Goal: Information Seeking & Learning: Learn about a topic

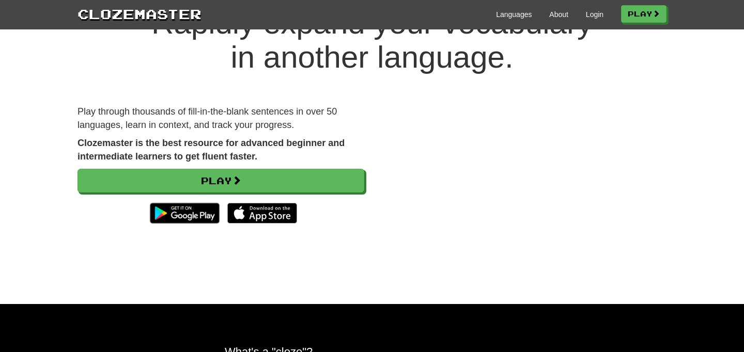
scroll to position [48, 0]
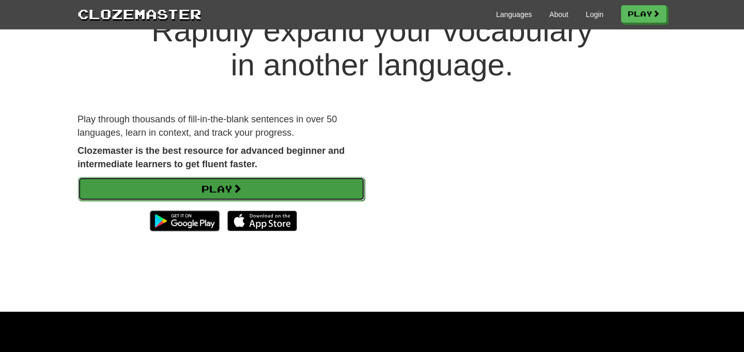
click at [326, 186] on link "Play" at bounding box center [221, 189] width 287 height 24
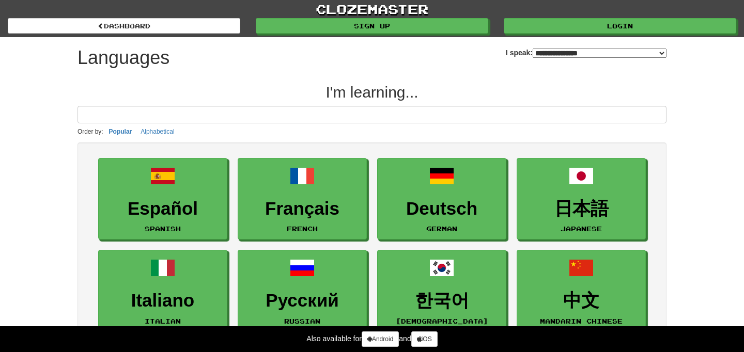
select select "*******"
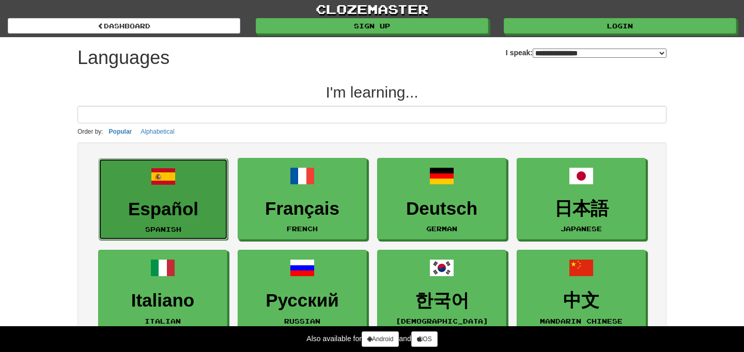
click at [184, 206] on h3 "Español" at bounding box center [163, 209] width 118 height 20
